Goal: Task Accomplishment & Management: Manage account settings

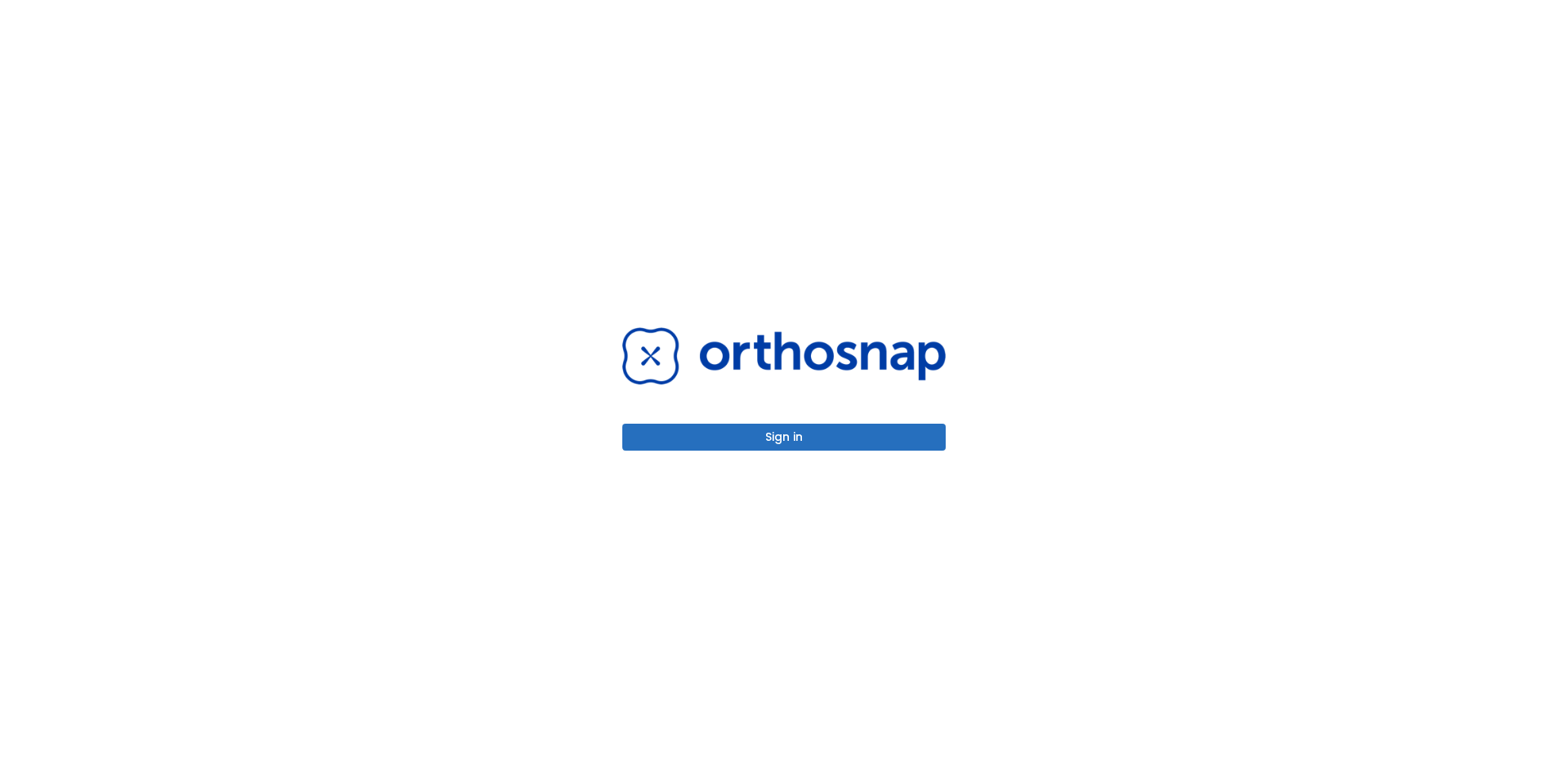
click at [743, 443] on button "Sign in" at bounding box center [783, 438] width 324 height 27
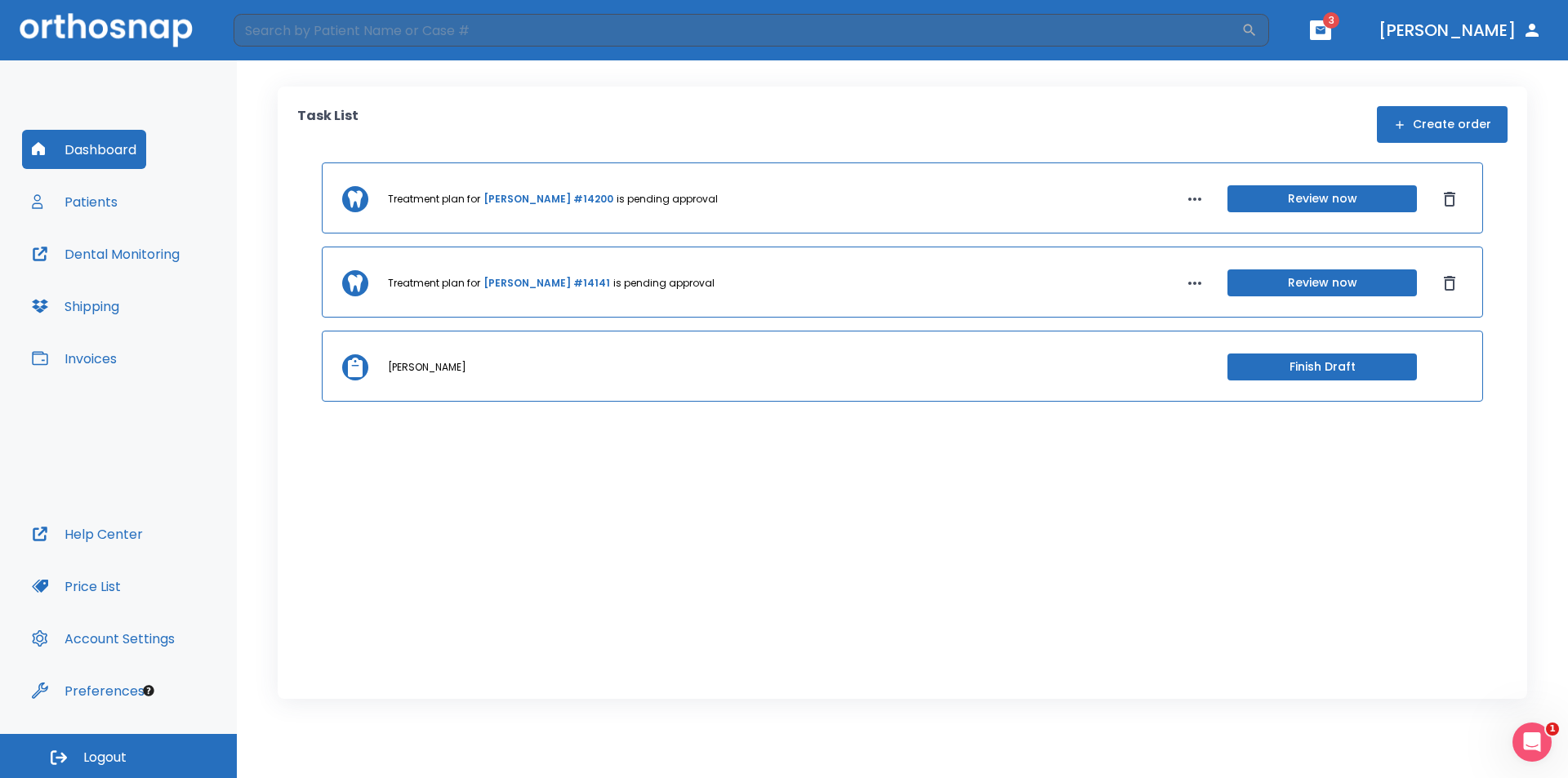
click at [107, 204] on button "Patients" at bounding box center [74, 202] width 106 height 39
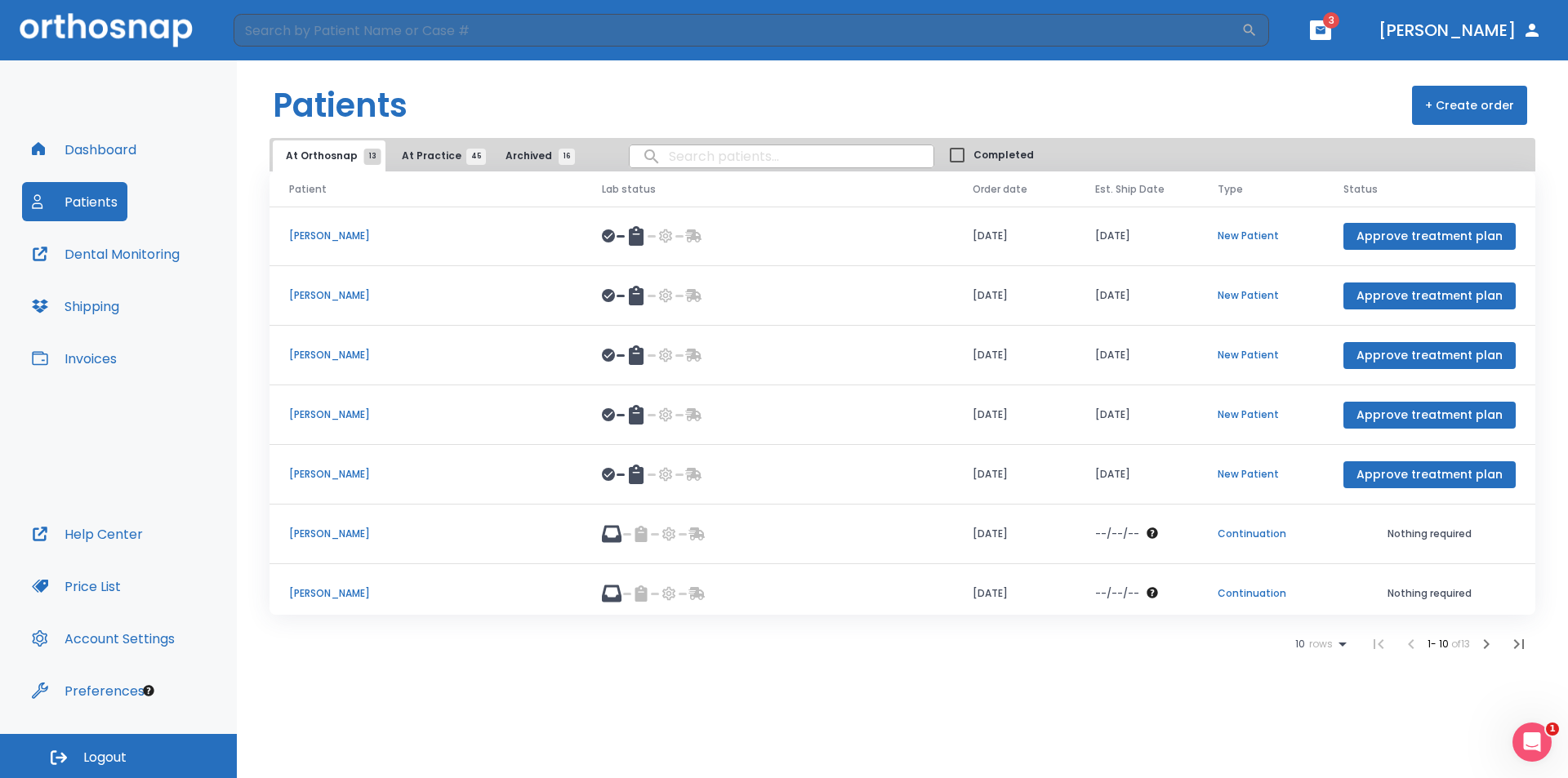
click at [412, 152] on span "At Practice 45" at bounding box center [438, 155] width 74 height 14
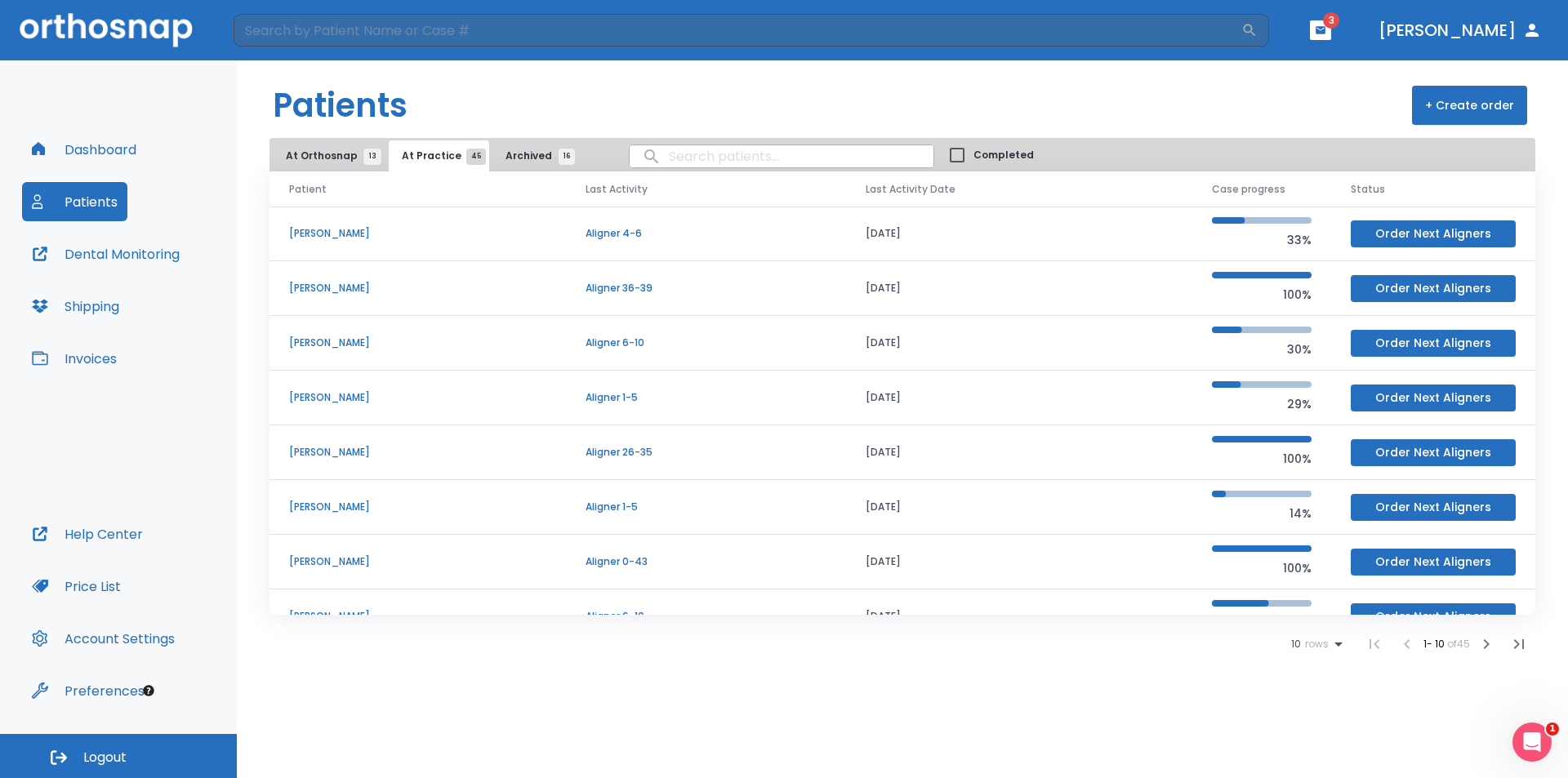
click at [340, 160] on span "At Orthosnap 13" at bounding box center [329, 155] width 86 height 14
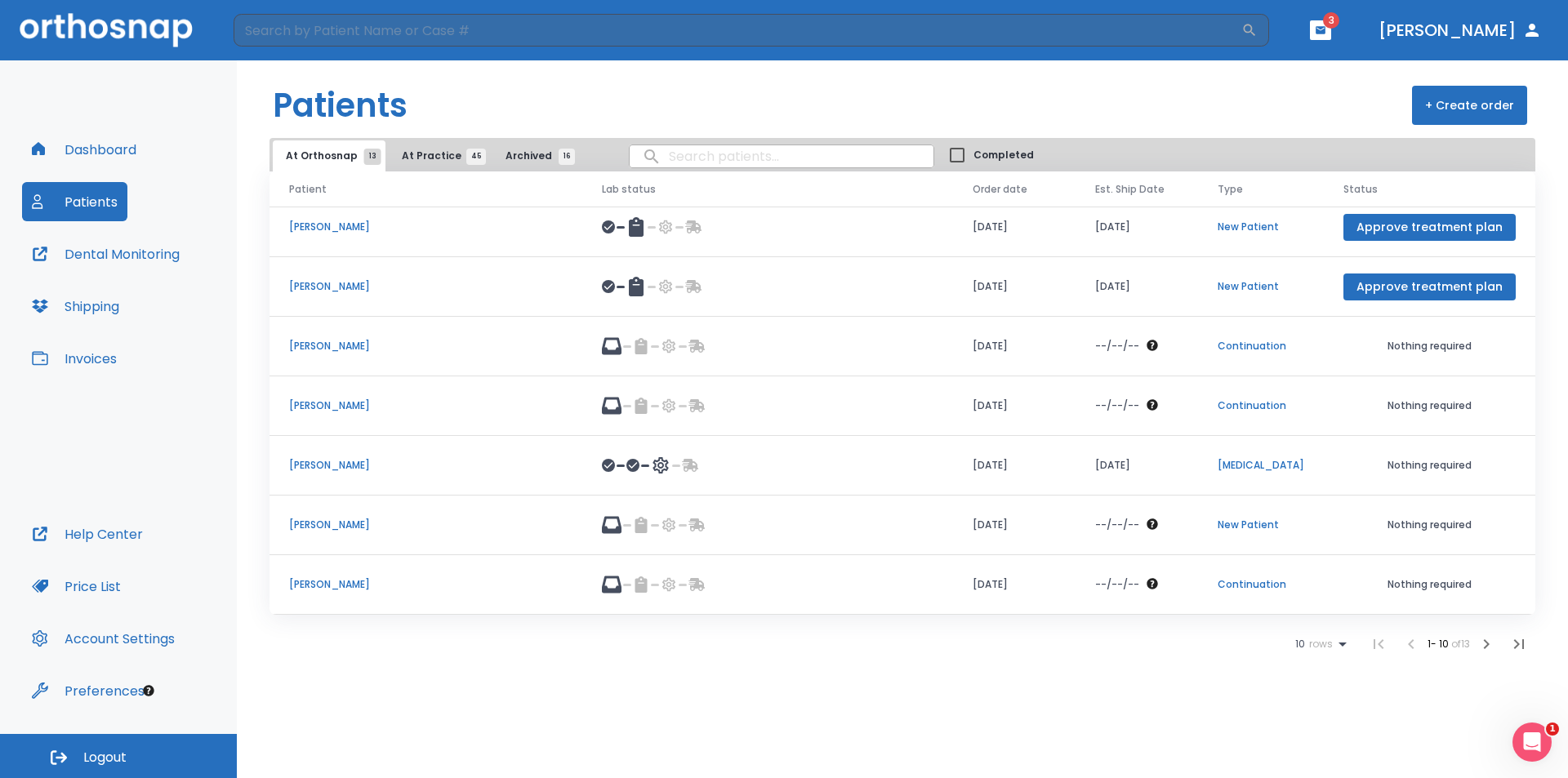
scroll to position [188, 0]
click at [1339, 644] on icon at bounding box center [1342, 645] width 8 height 4
drag, startPoint x: 1320, startPoint y: 738, endPoint x: 1312, endPoint y: 726, distance: 14.4
click at [1317, 738] on li "100" at bounding box center [1313, 738] width 42 height 41
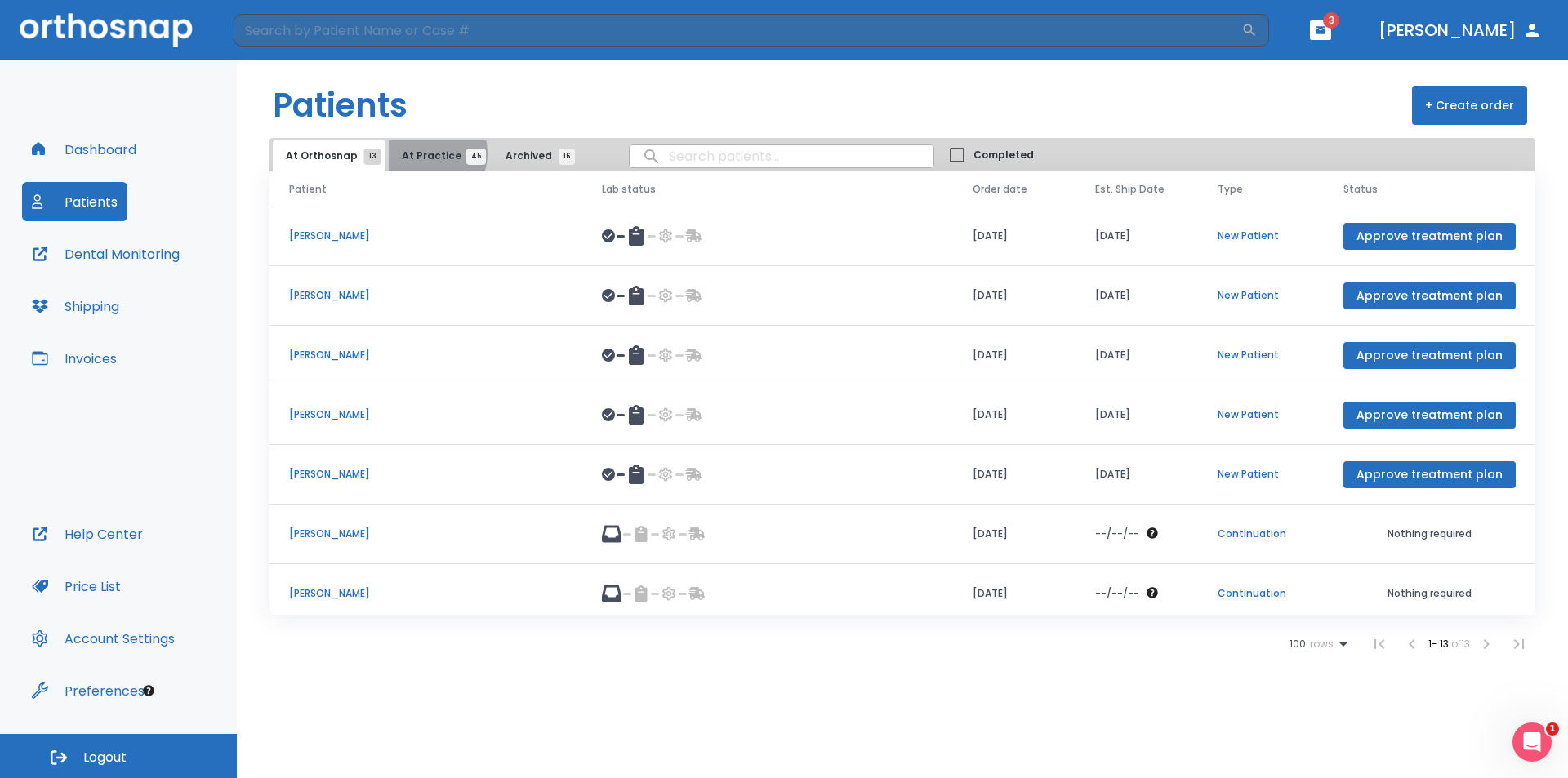
click at [424, 154] on span "At Practice 45" at bounding box center [438, 155] width 74 height 14
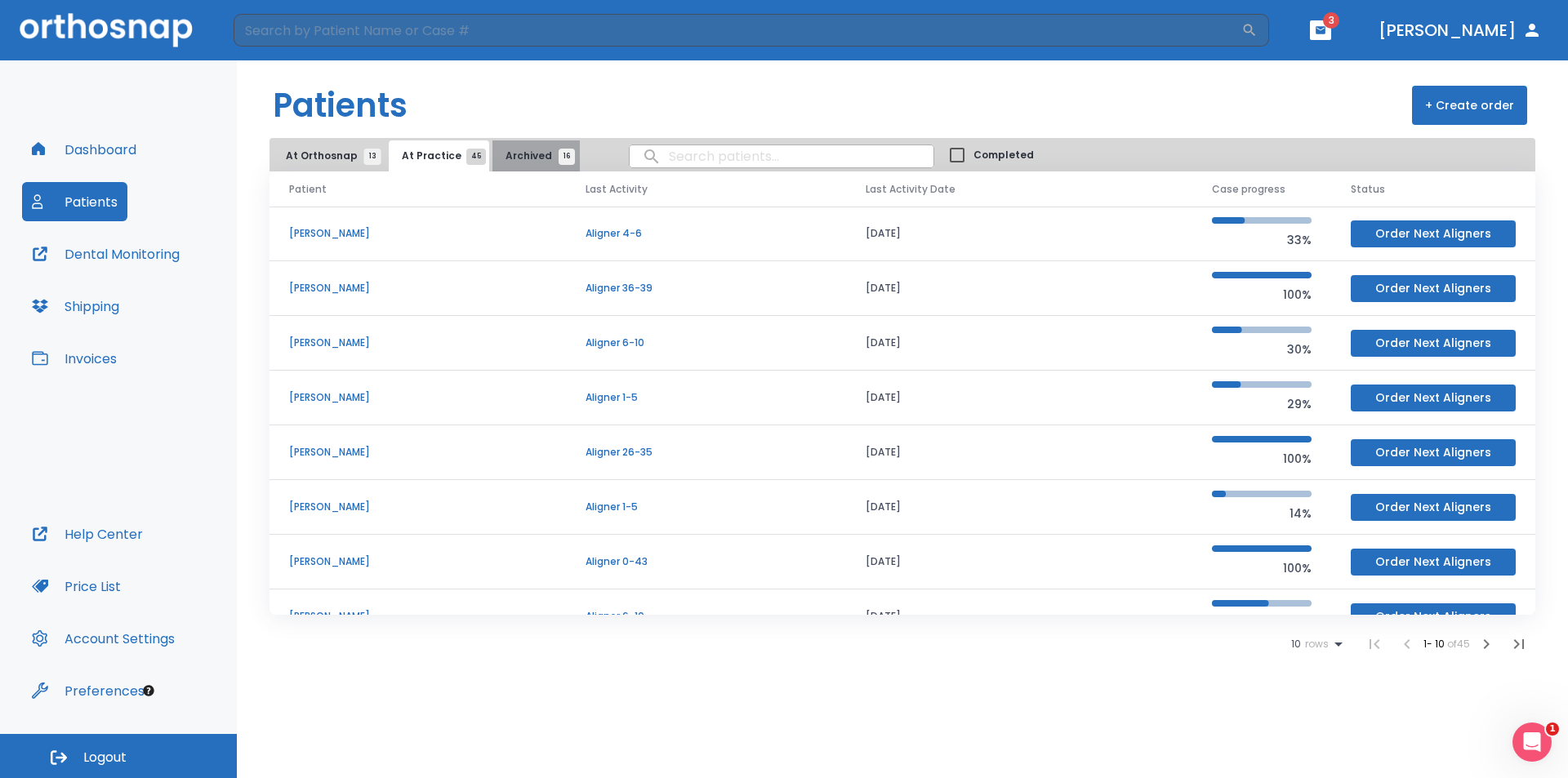
click at [558, 152] on span "16" at bounding box center [566, 156] width 16 height 16
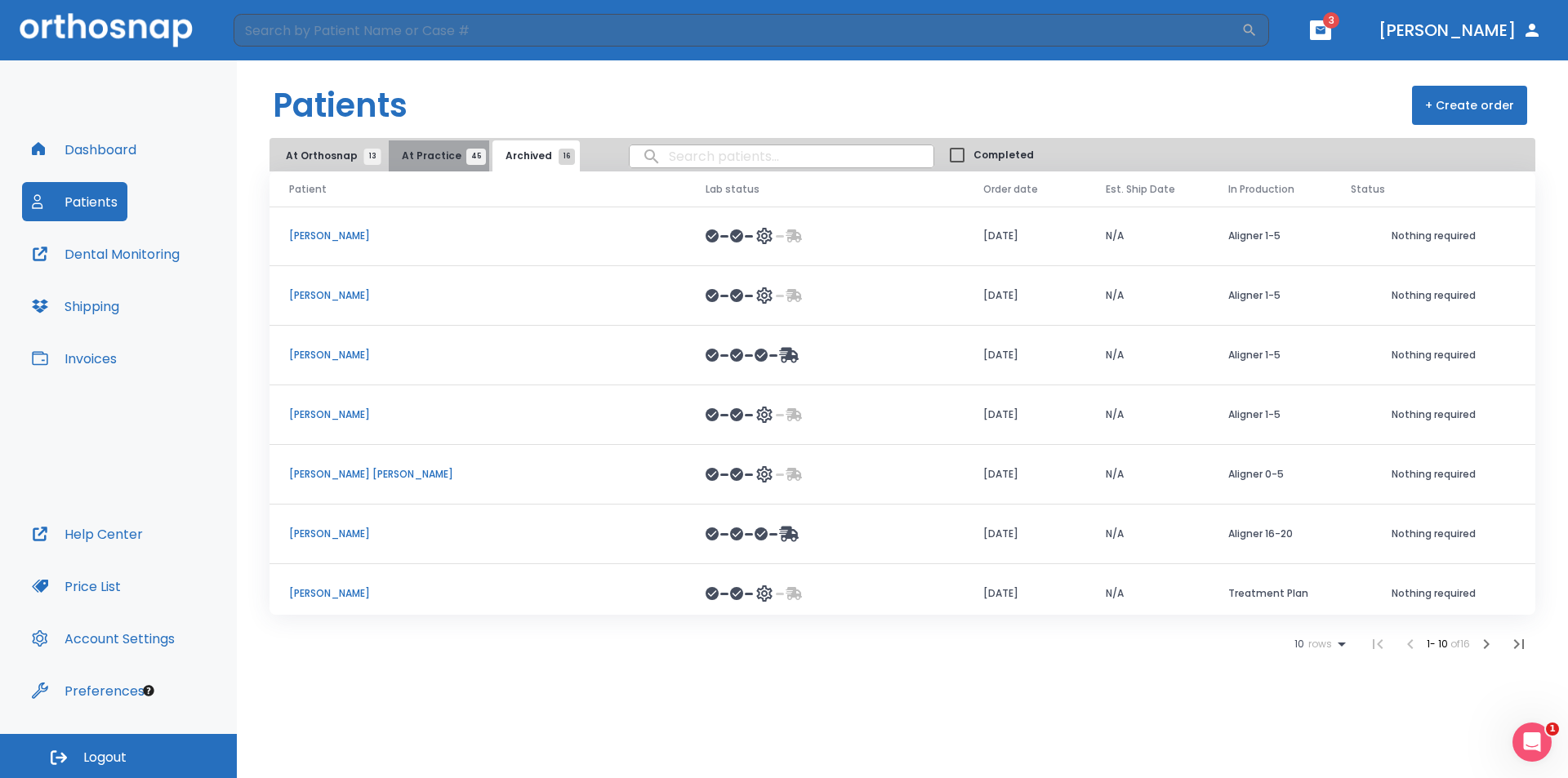
click at [437, 156] on span "At Practice 45" at bounding box center [438, 155] width 74 height 14
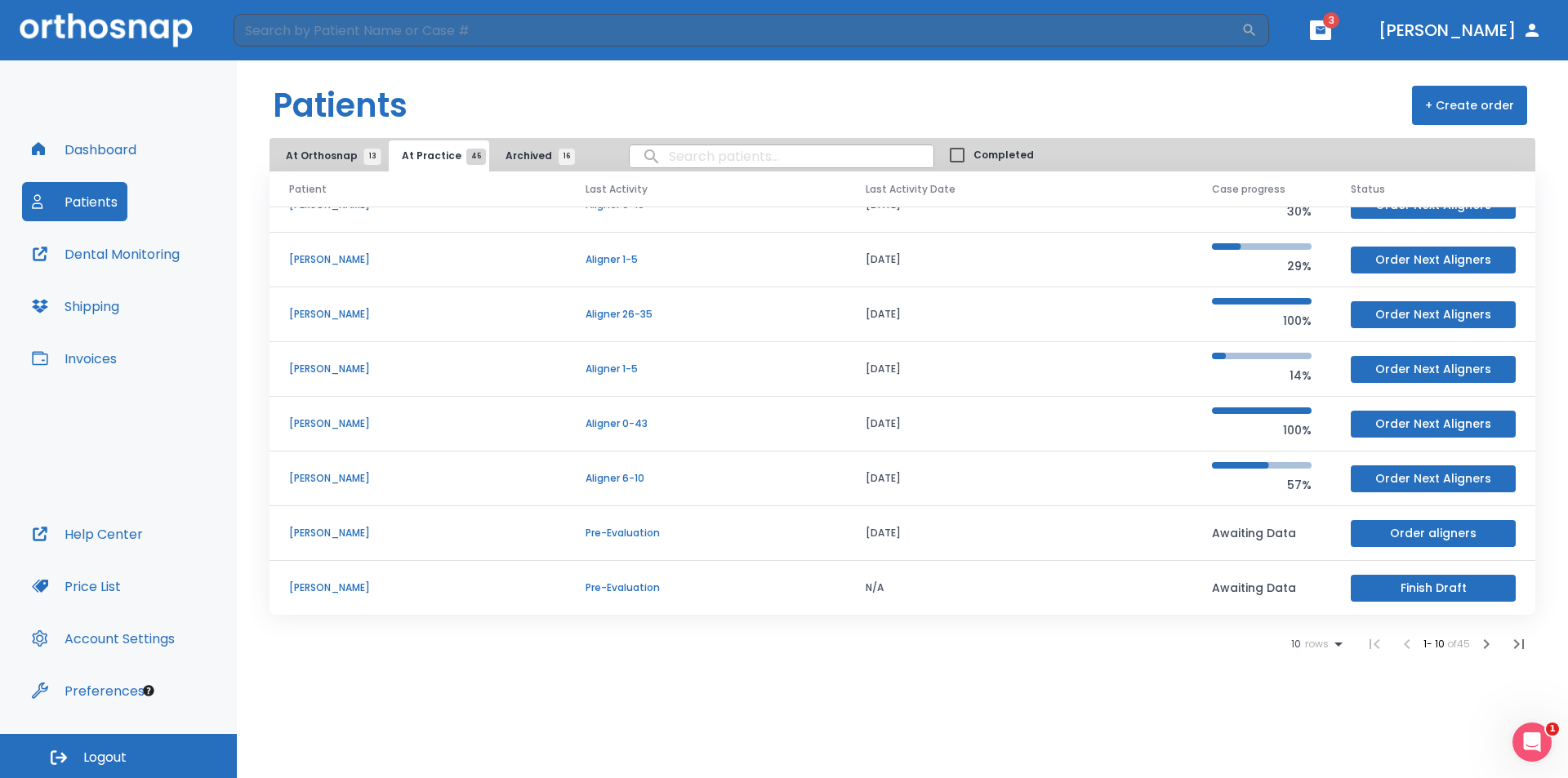
scroll to position [139, 0]
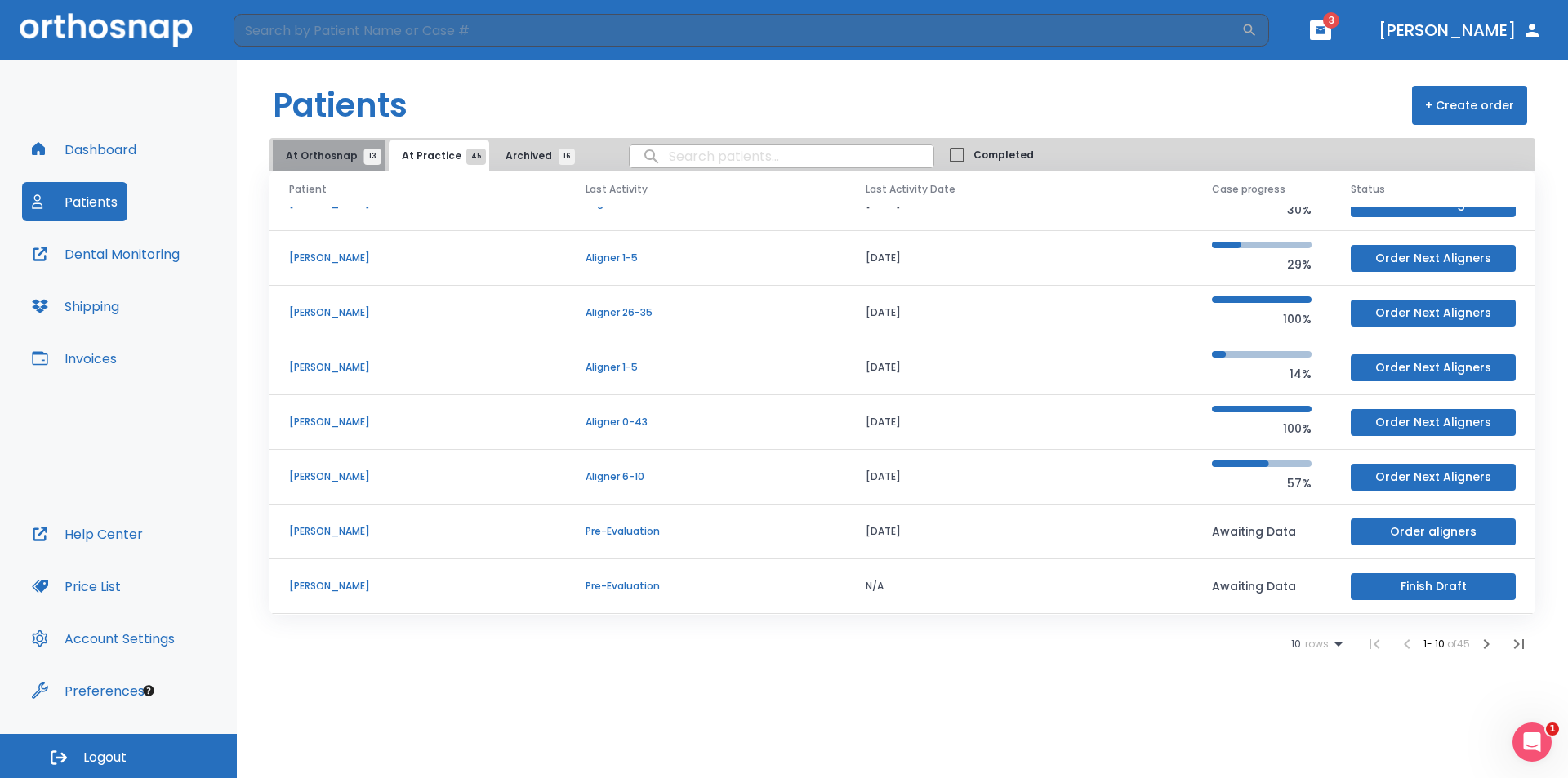
click at [348, 150] on span "At Orthosnap 13" at bounding box center [329, 155] width 86 height 14
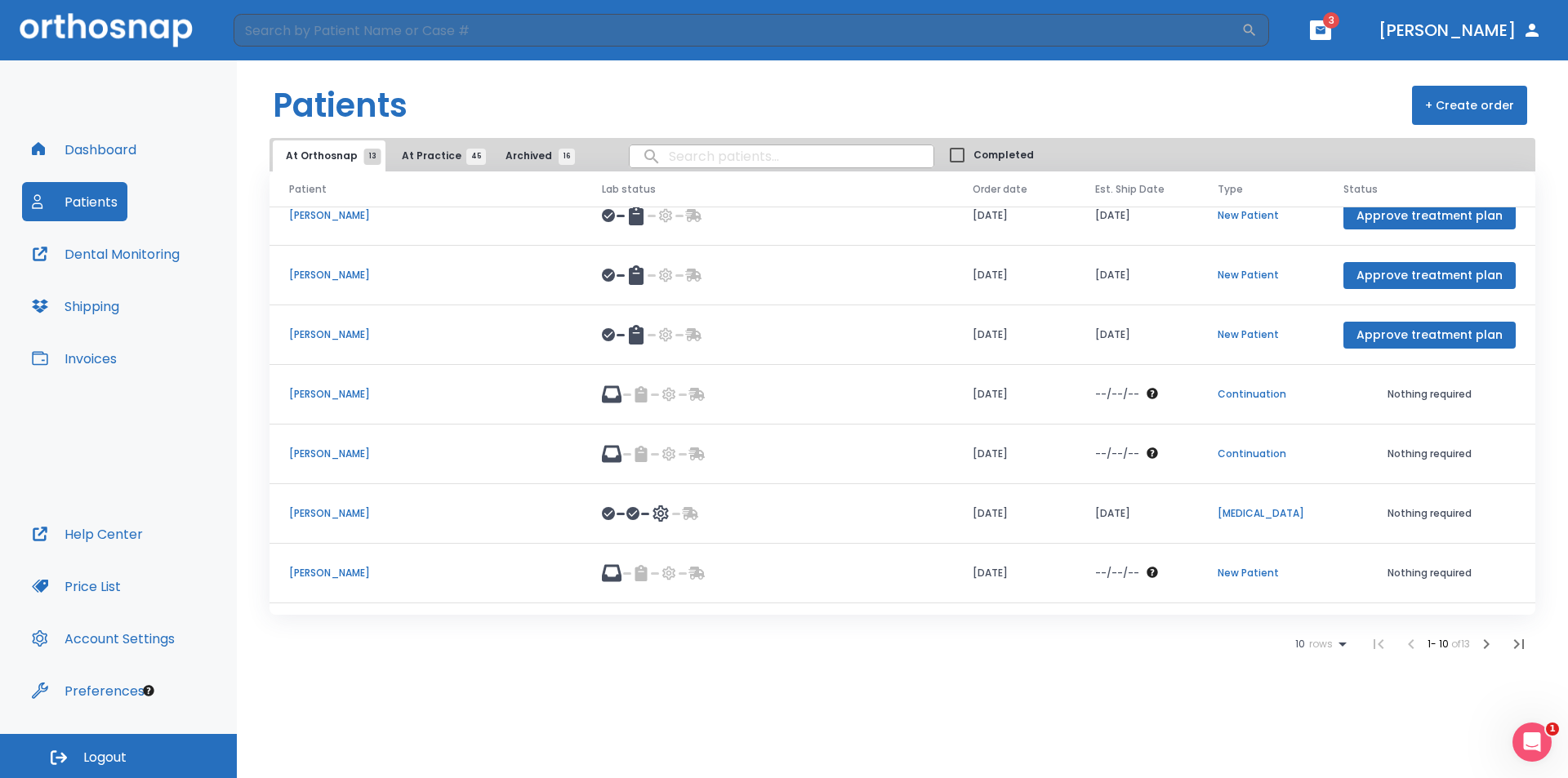
scroll to position [141, 0]
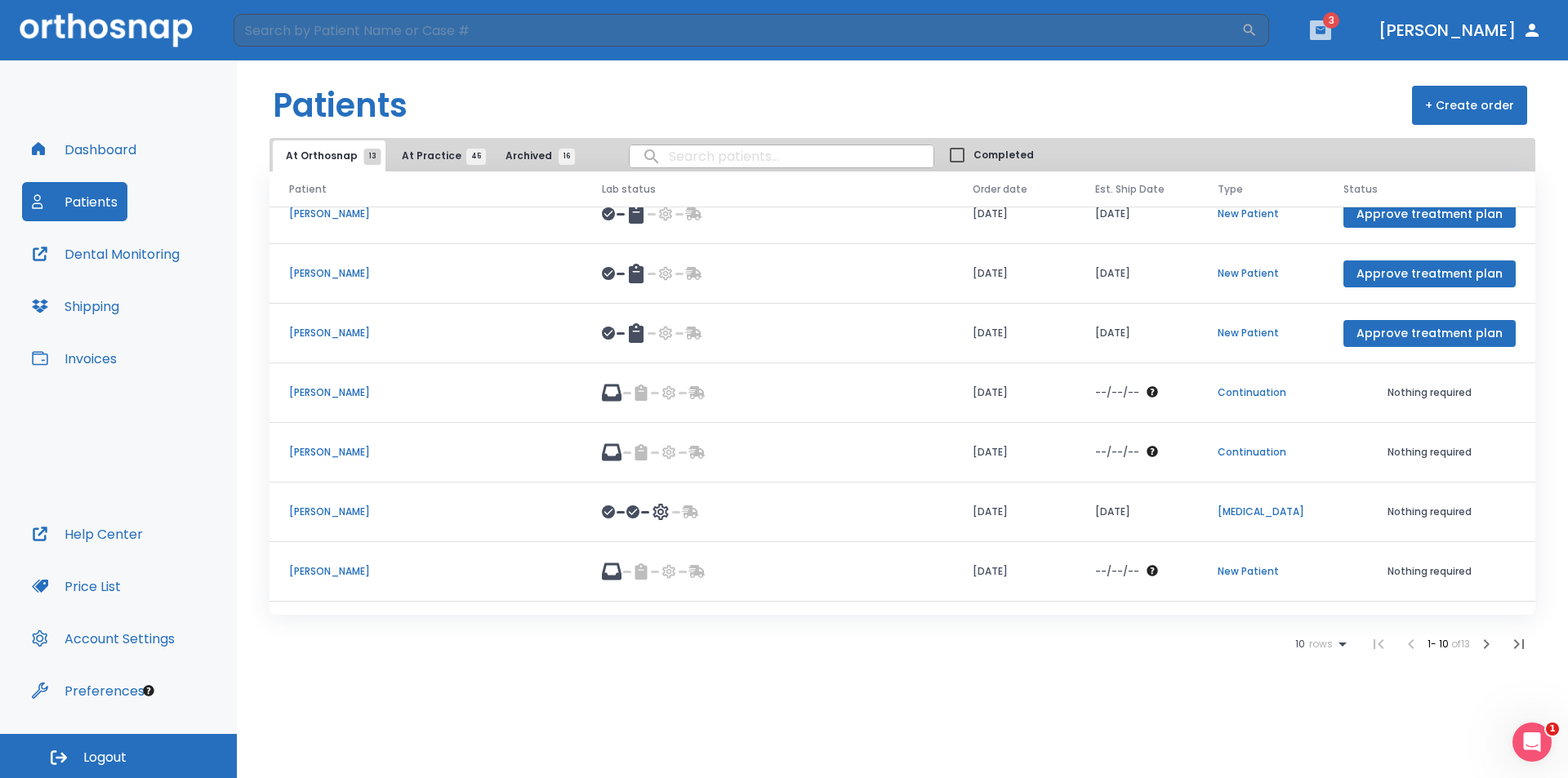
click at [1326, 26] on icon "button" at bounding box center [1320, 30] width 12 height 12
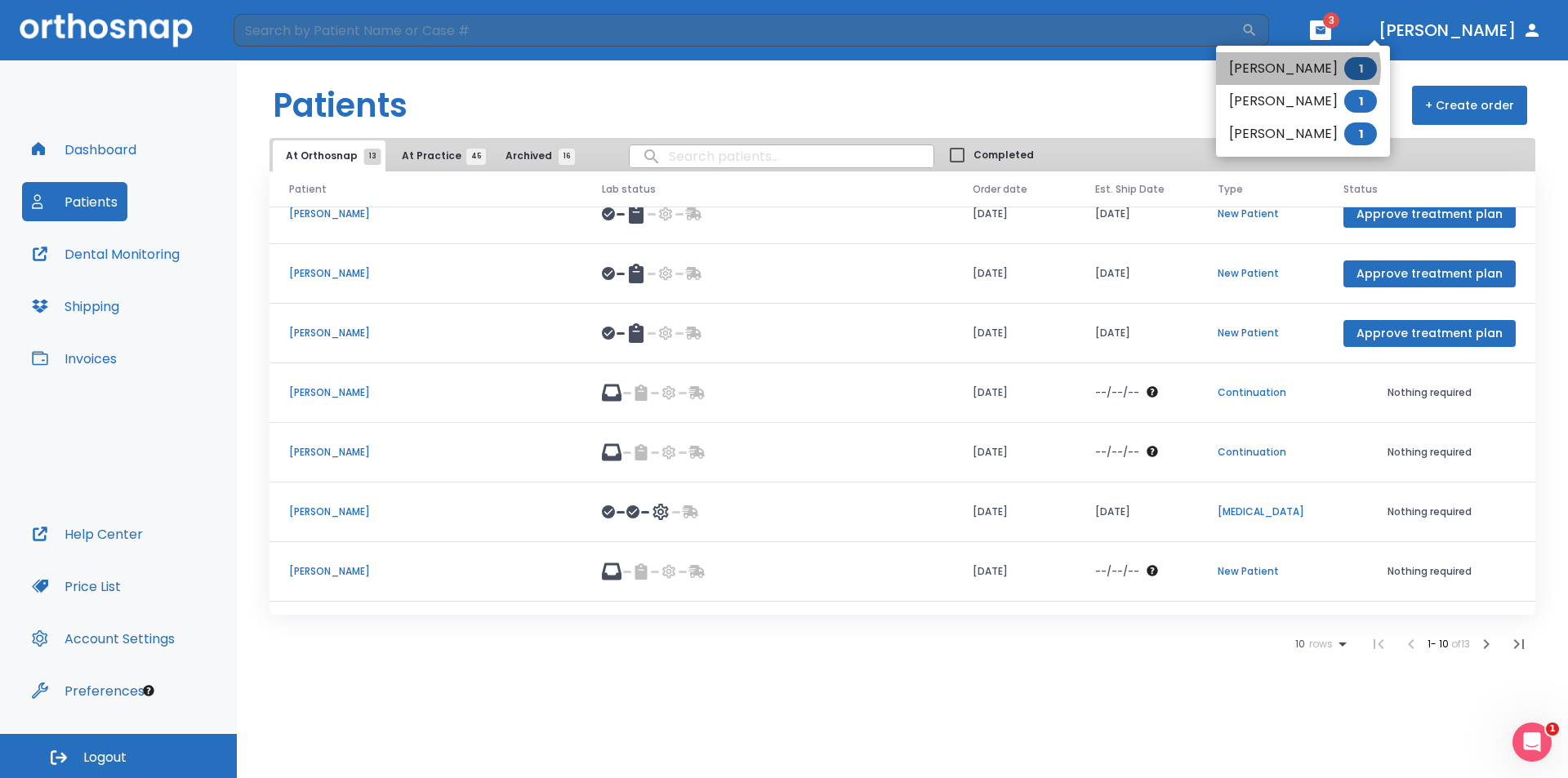
click at [1296, 68] on li "[PERSON_NAME] 1" at bounding box center [1303, 68] width 174 height 33
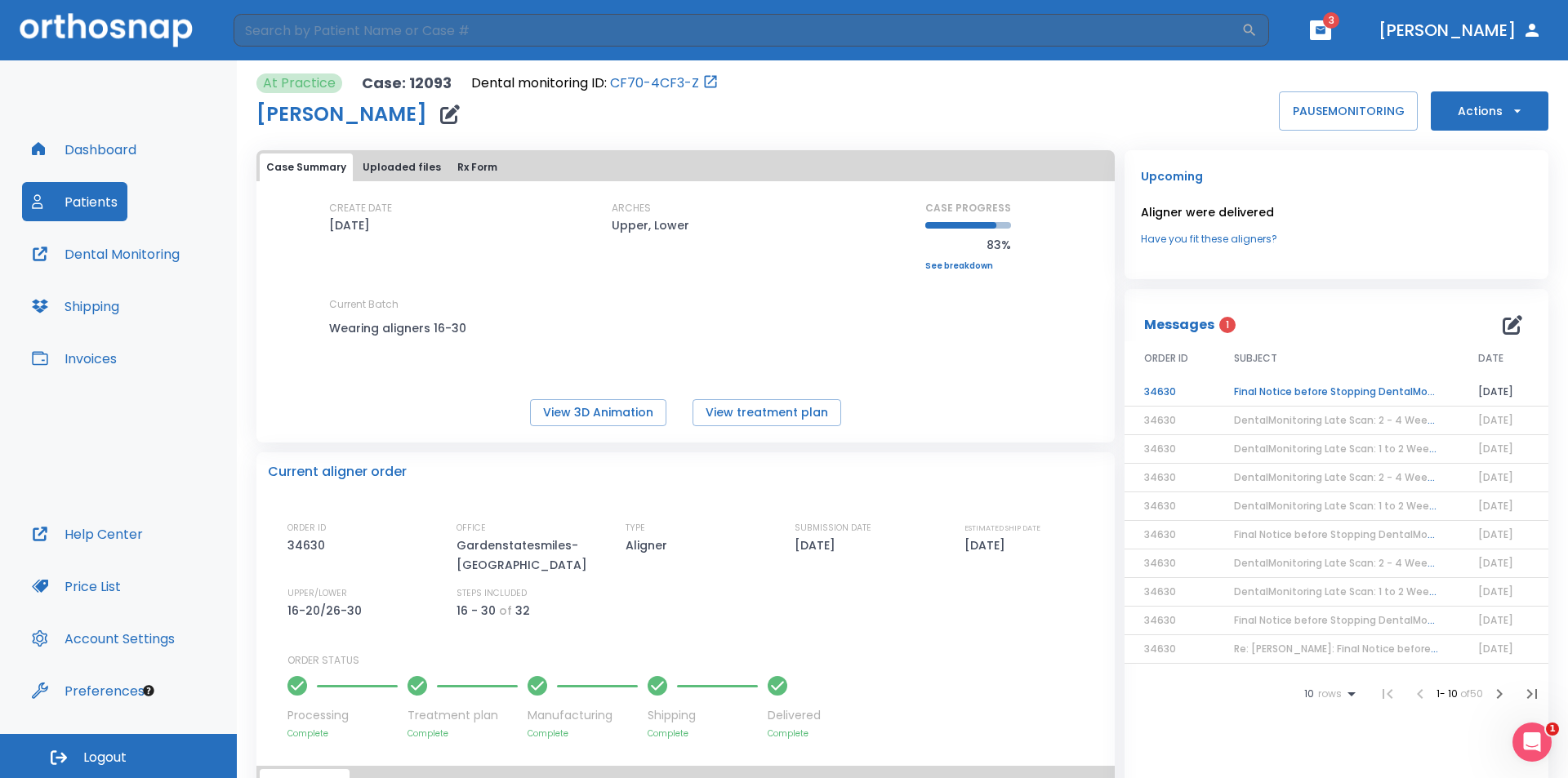
click at [1319, 391] on td "Final Notice before Stopping DentalMonitoring" at bounding box center [1336, 392] width 244 height 29
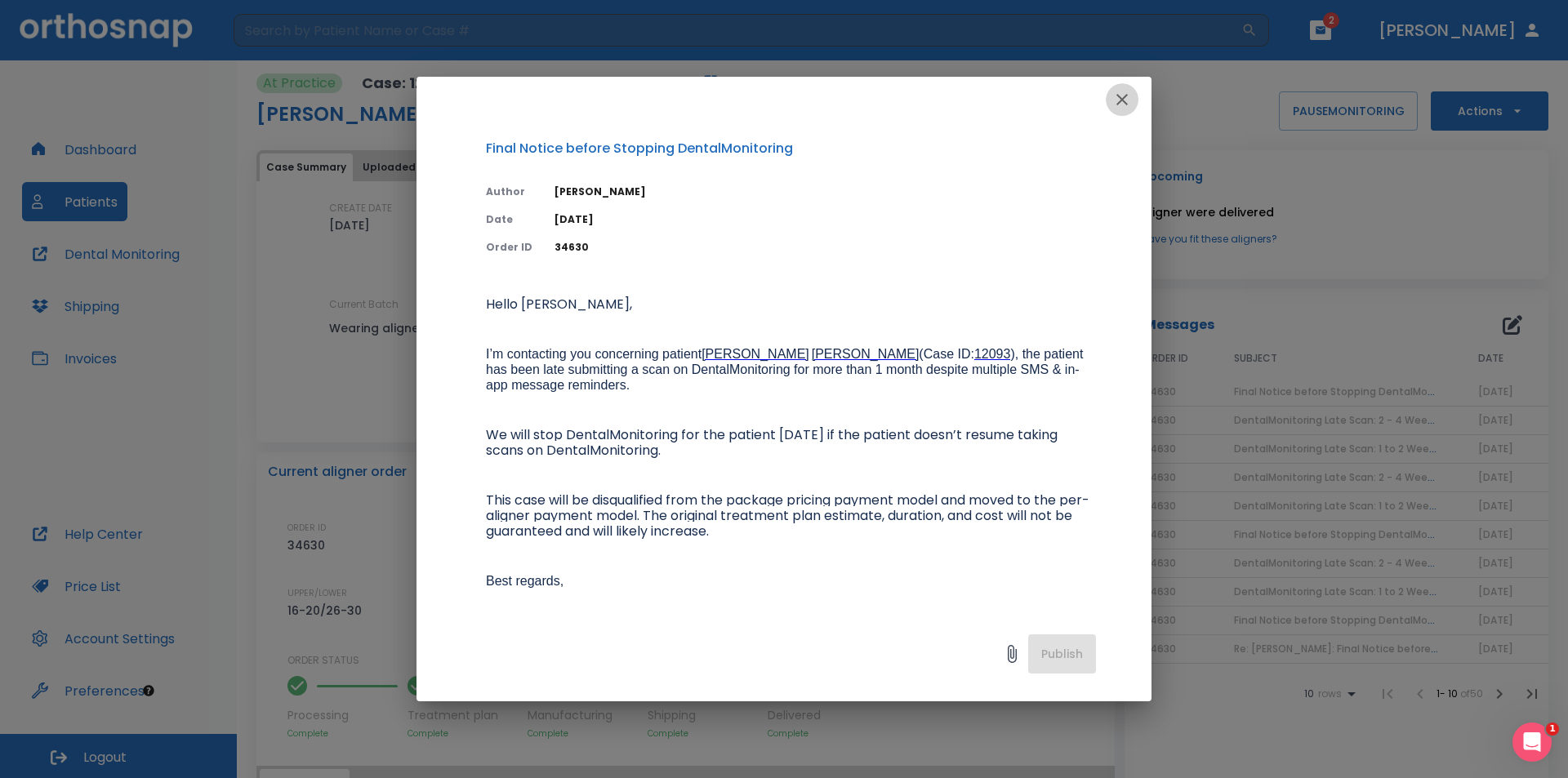
click at [1124, 94] on icon "button" at bounding box center [1121, 99] width 19 height 19
